Goal: Navigation & Orientation: Find specific page/section

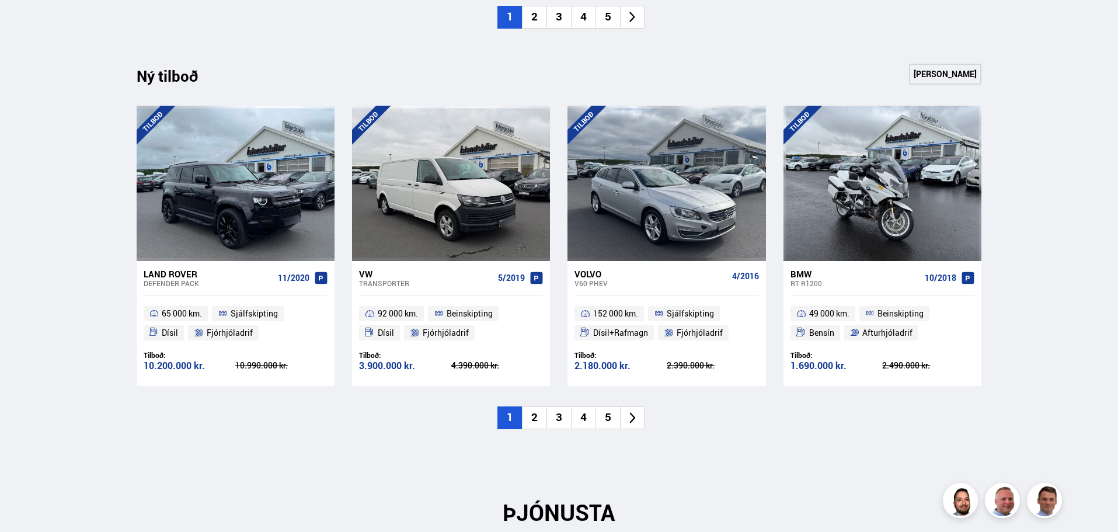
scroll to position [993, 0]
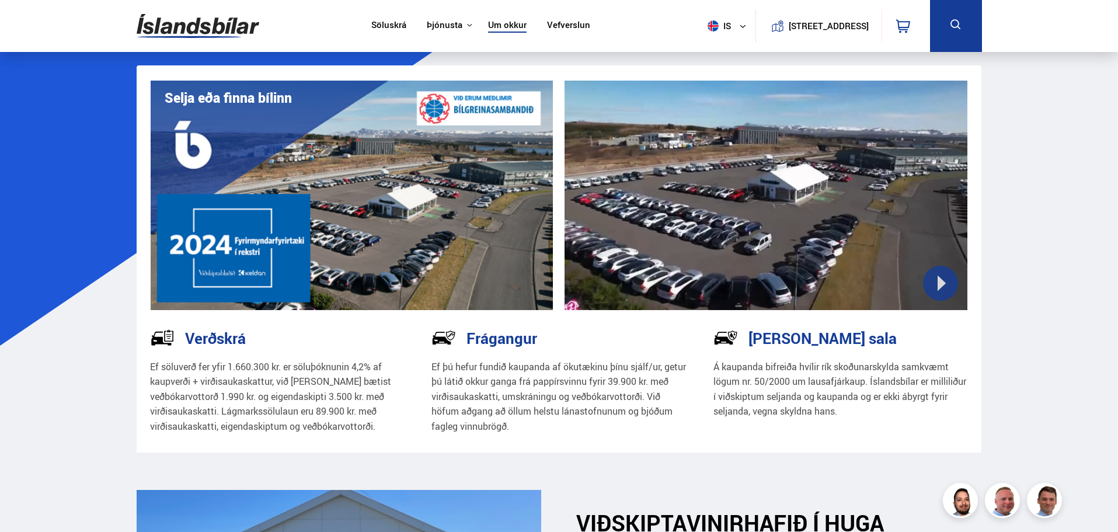
click at [502, 21] on link "Um okkur" at bounding box center [507, 26] width 39 height 12
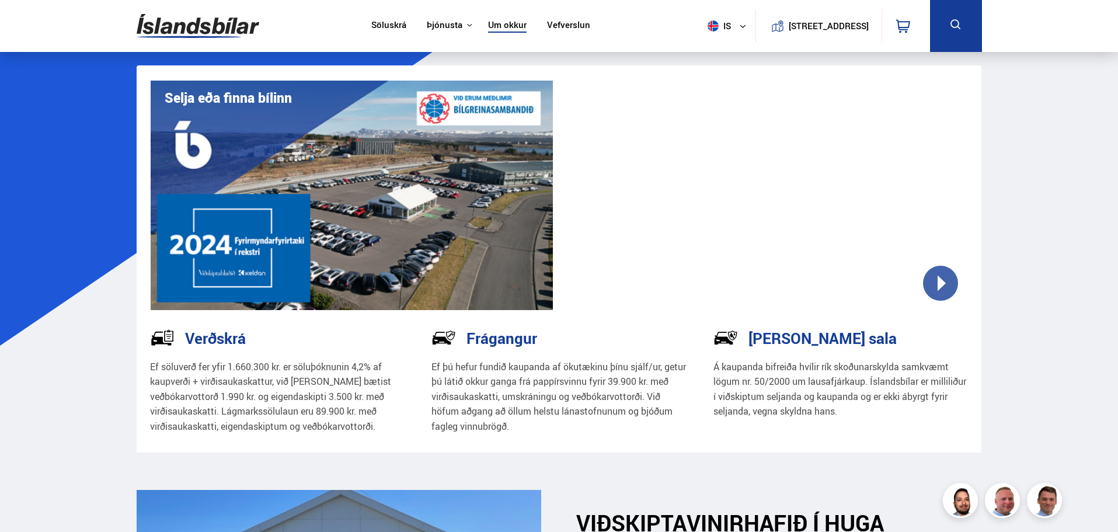
click at [505, 32] on link "Um okkur" at bounding box center [507, 26] width 39 height 12
click at [491, 13] on nav "Söluskrá Þjónusta Íslandsbílar Kaupumbila.is Íslandsvörn Leiðbeiningar Um okkur…" at bounding box center [481, 26] width 240 height 52
click at [490, 24] on link "Um okkur" at bounding box center [507, 26] width 39 height 12
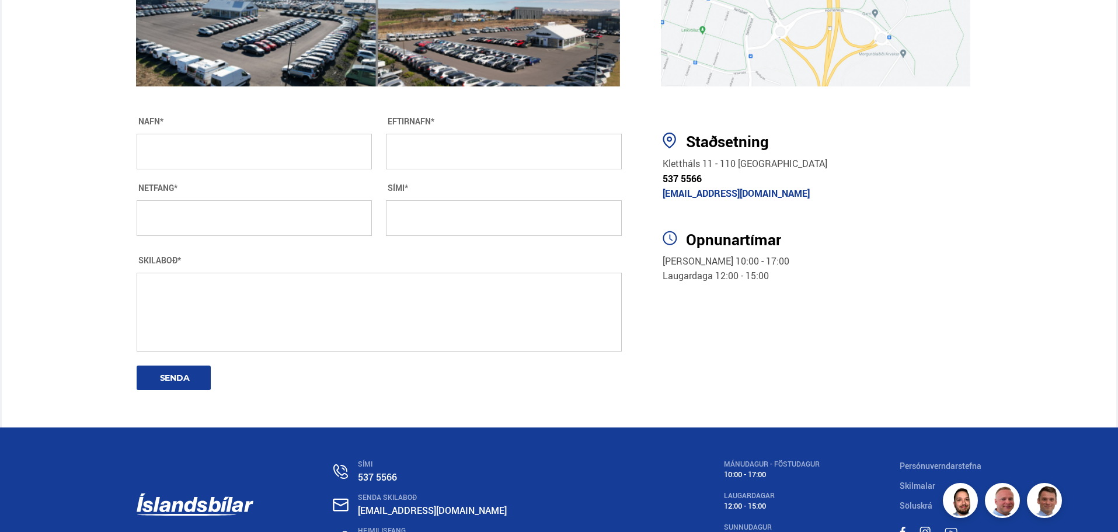
scroll to position [2134, 0]
